Goal: Task Accomplishment & Management: Complete application form

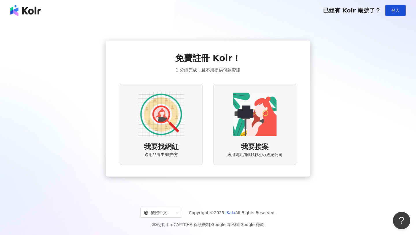
click at [159, 125] on img at bounding box center [161, 114] width 46 height 46
